Goal: Task Accomplishment & Management: Complete application form

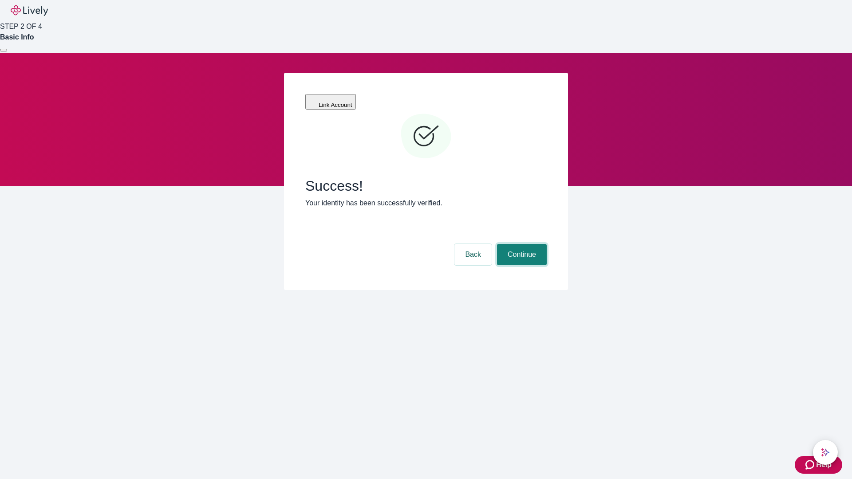
click at [520, 244] on button "Continue" at bounding box center [522, 254] width 50 height 21
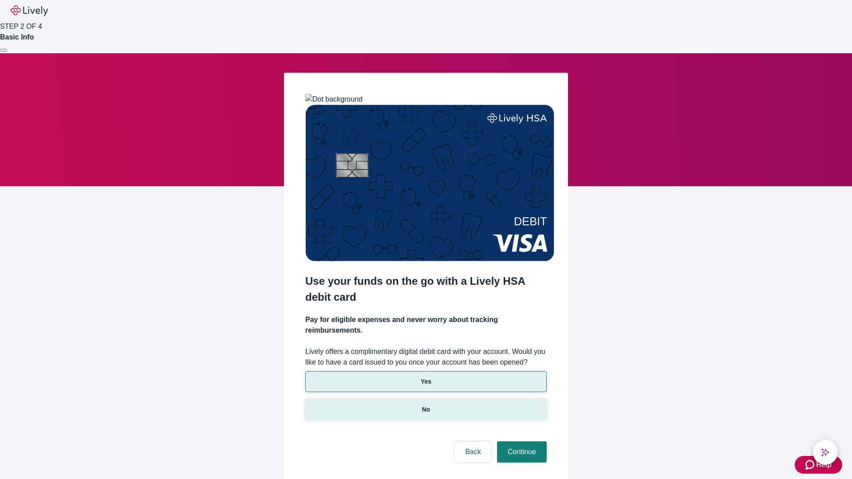
click at [425, 405] on p "No" at bounding box center [426, 409] width 8 height 9
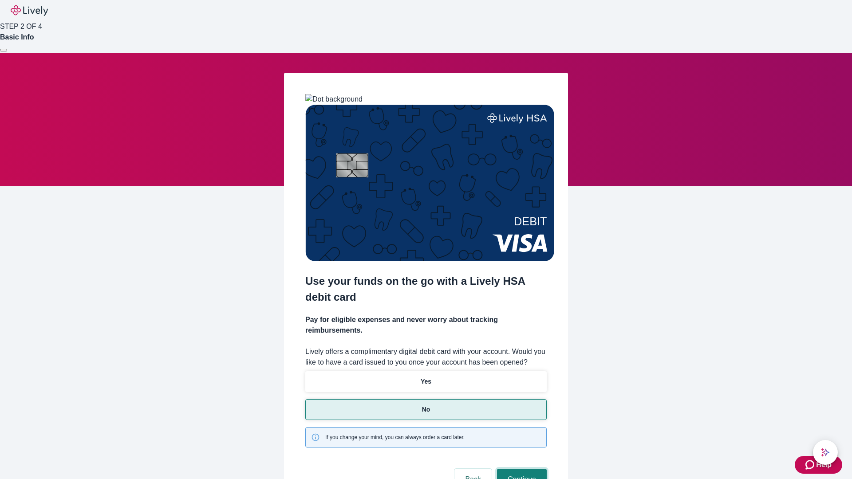
click at [520, 469] on button "Continue" at bounding box center [522, 479] width 50 height 21
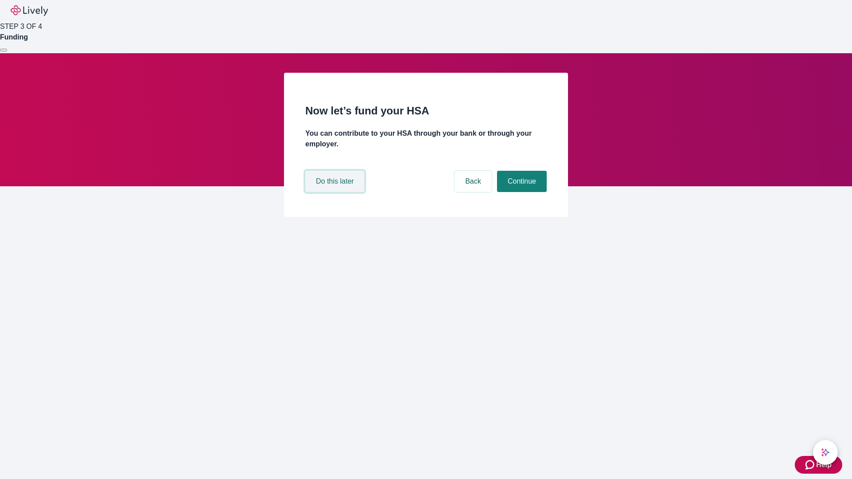
click at [336, 192] on button "Do this later" at bounding box center [334, 181] width 59 height 21
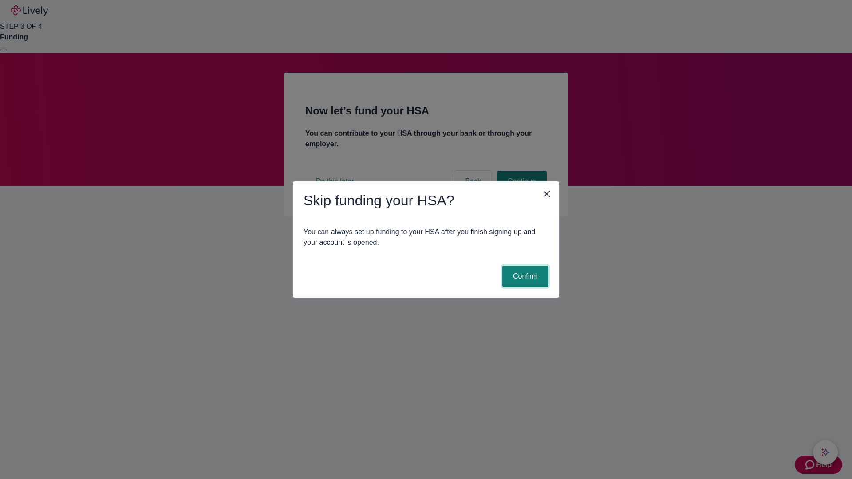
click at [524, 276] on button "Confirm" at bounding box center [525, 276] width 46 height 21
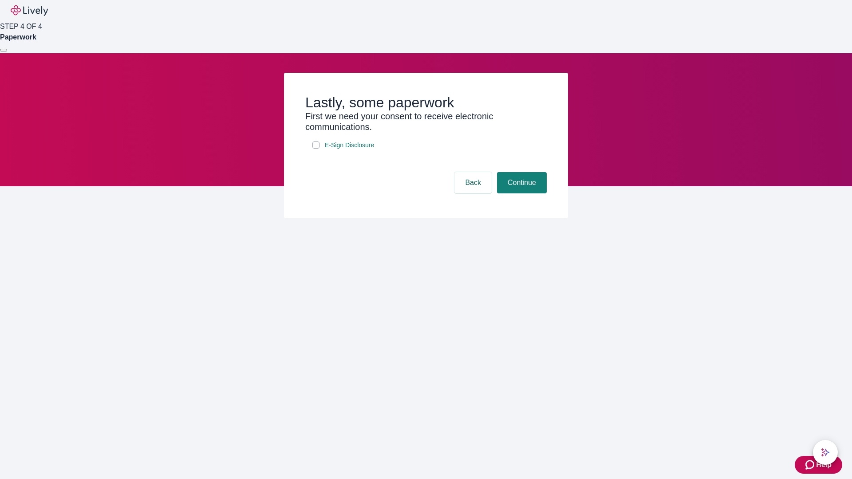
click at [316, 149] on input "E-Sign Disclosure" at bounding box center [315, 145] width 7 height 7
checkbox input "true"
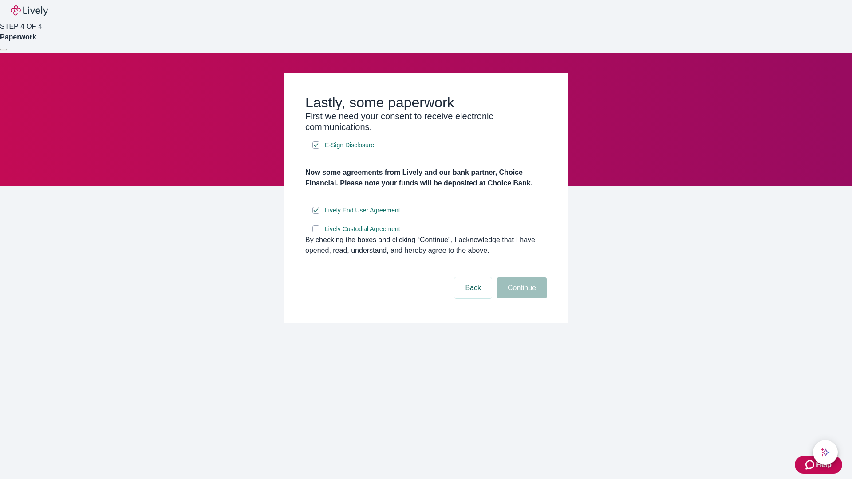
click at [316, 232] on input "Lively Custodial Agreement" at bounding box center [315, 228] width 7 height 7
checkbox input "true"
click at [520, 299] on button "Continue" at bounding box center [522, 287] width 50 height 21
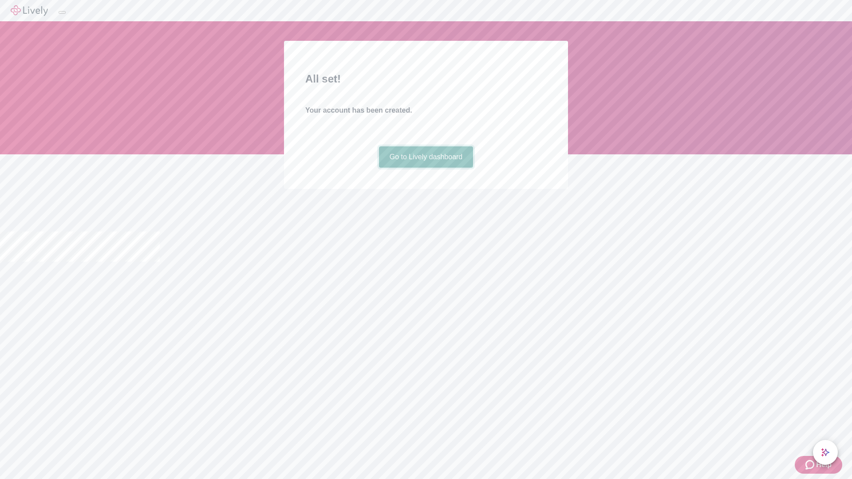
click at [425, 168] on link "Go to Lively dashboard" at bounding box center [426, 156] width 94 height 21
